Goal: Contribute content

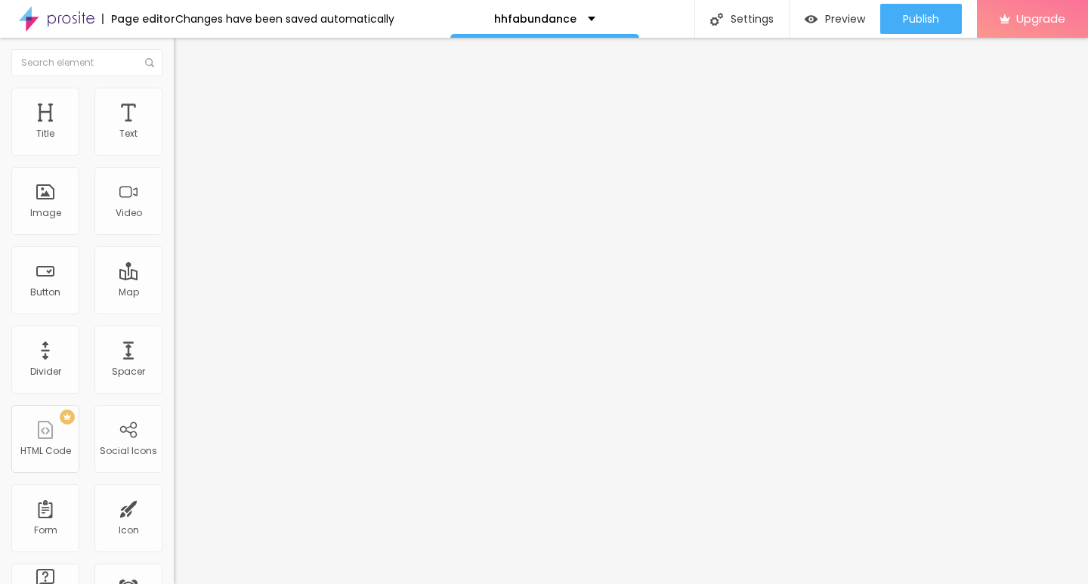
click at [174, 336] on img at bounding box center [178, 333] width 8 height 8
click at [174, 130] on span "Add image" at bounding box center [205, 123] width 62 height 13
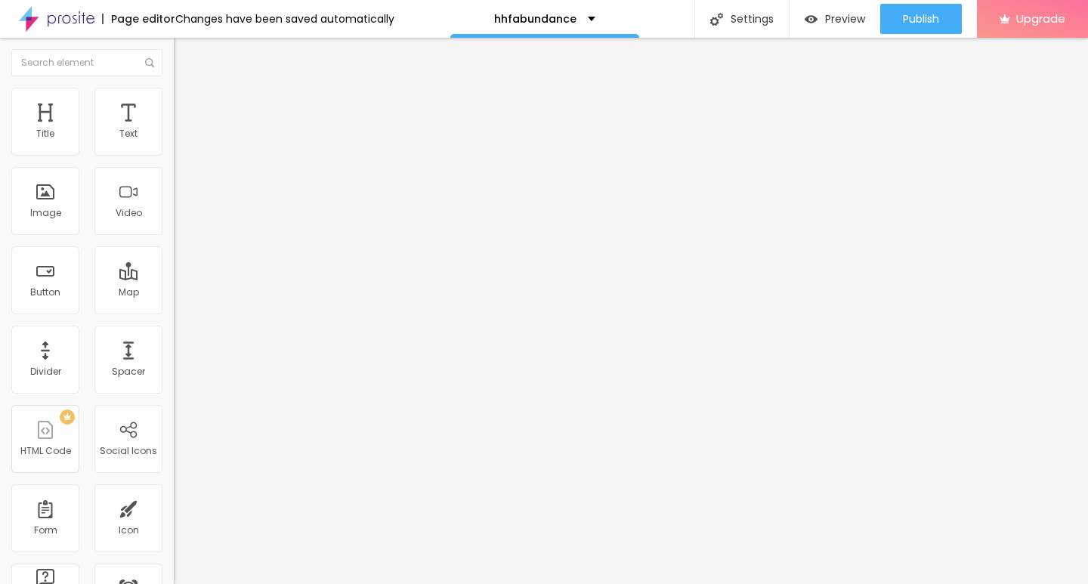
click at [174, 94] on img at bounding box center [181, 95] width 14 height 14
type input "10"
click at [174, 155] on input "range" at bounding box center [222, 149] width 97 height 12
type input "10"
click at [185, 60] on div "Edit Image" at bounding box center [224, 55] width 79 height 12
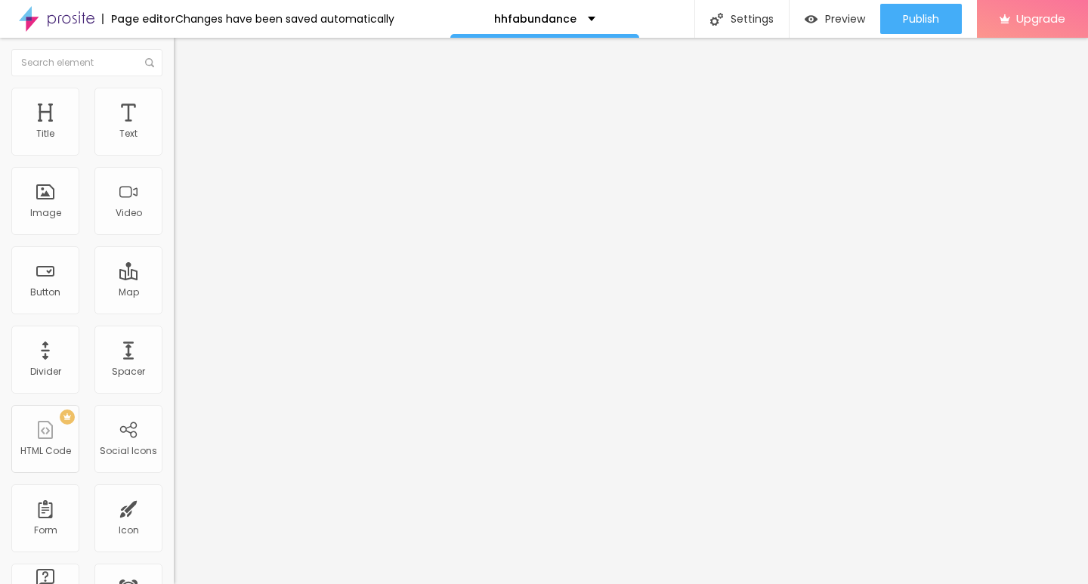
click at [174, 65] on button "Edit Text" at bounding box center [261, 55] width 174 height 35
click at [174, 142] on input "Click me" at bounding box center [264, 134] width 181 height 15
paste input "→ VIEW DOCUMENT HERE"
type input "→ VIEW DOCUMENT HERE"
click at [174, 231] on span "Default" at bounding box center [190, 231] width 32 height 13
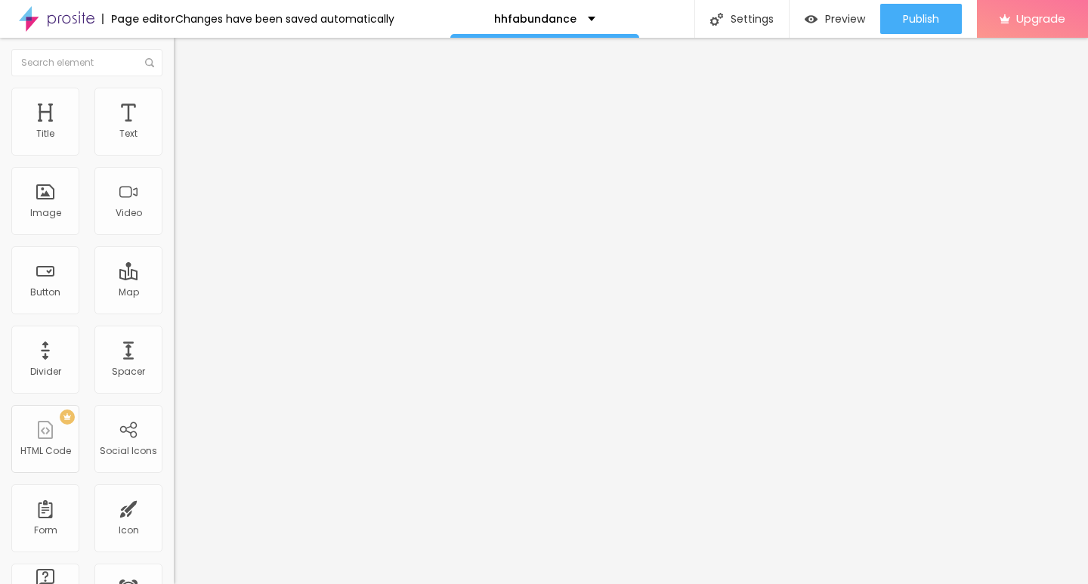
click at [174, 246] on div "Small" at bounding box center [261, 241] width 174 height 9
click at [174, 311] on input "https://" at bounding box center [264, 303] width 181 height 15
paste input "[DOMAIN_NAME]"
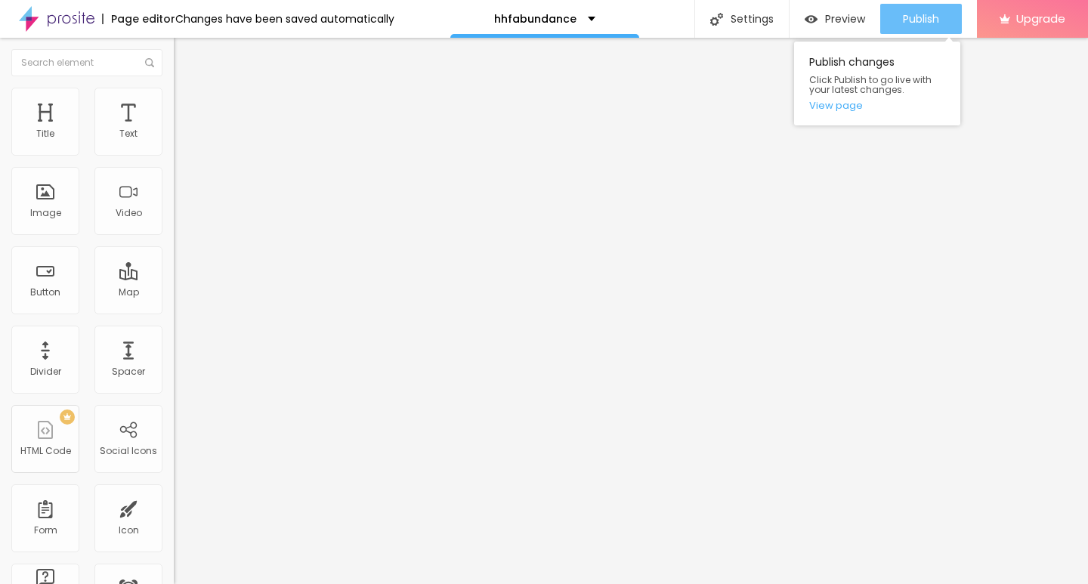
type input "[URL][DOMAIN_NAME]"
click at [915, 20] on span "Publish" at bounding box center [921, 19] width 36 height 12
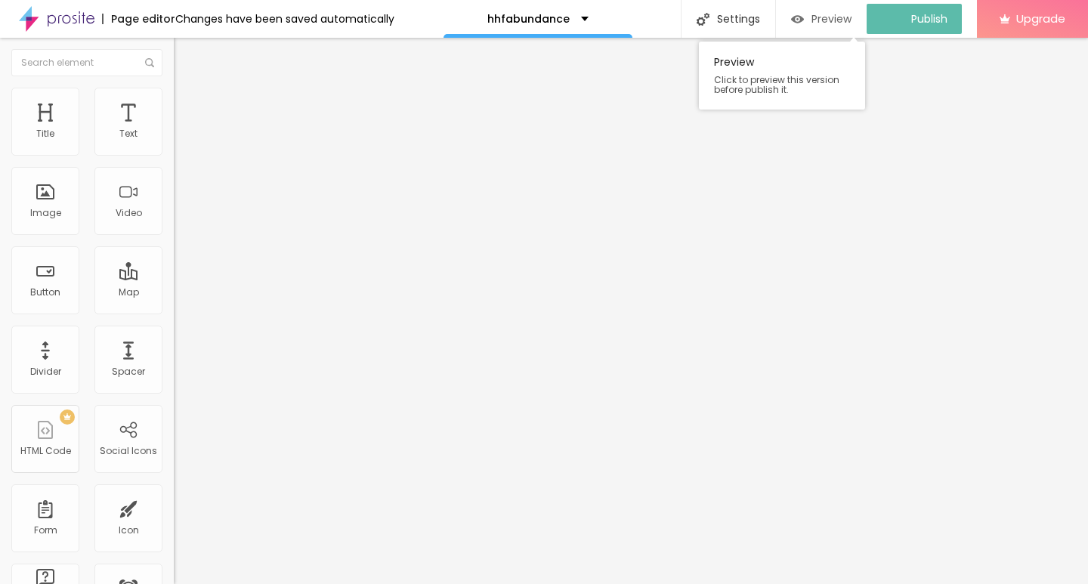
click at [843, 26] on div "Preview" at bounding box center [821, 19] width 60 height 30
